Goal: Transaction & Acquisition: Purchase product/service

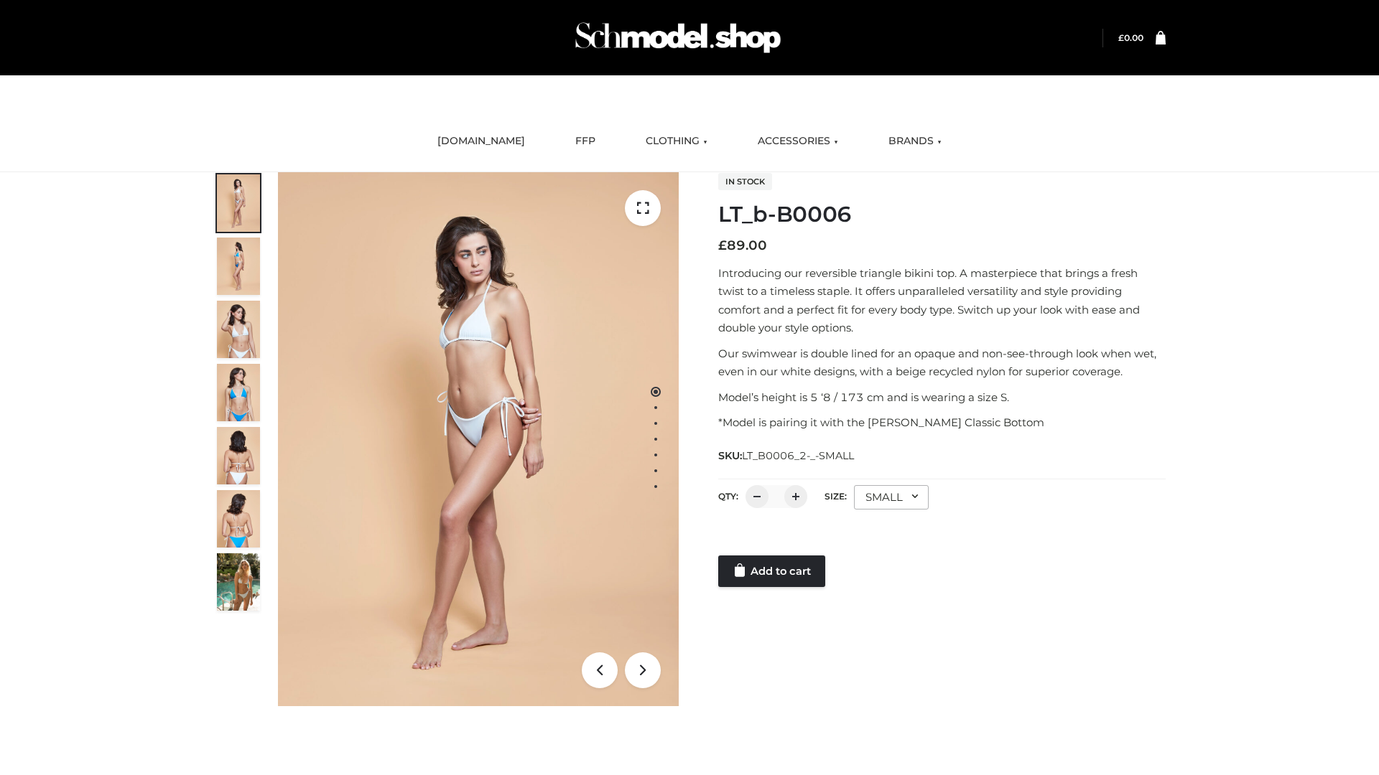
click at [773, 572] on link "Add to cart" at bounding box center [771, 572] width 107 height 32
